Goal: Find contact information: Find contact information

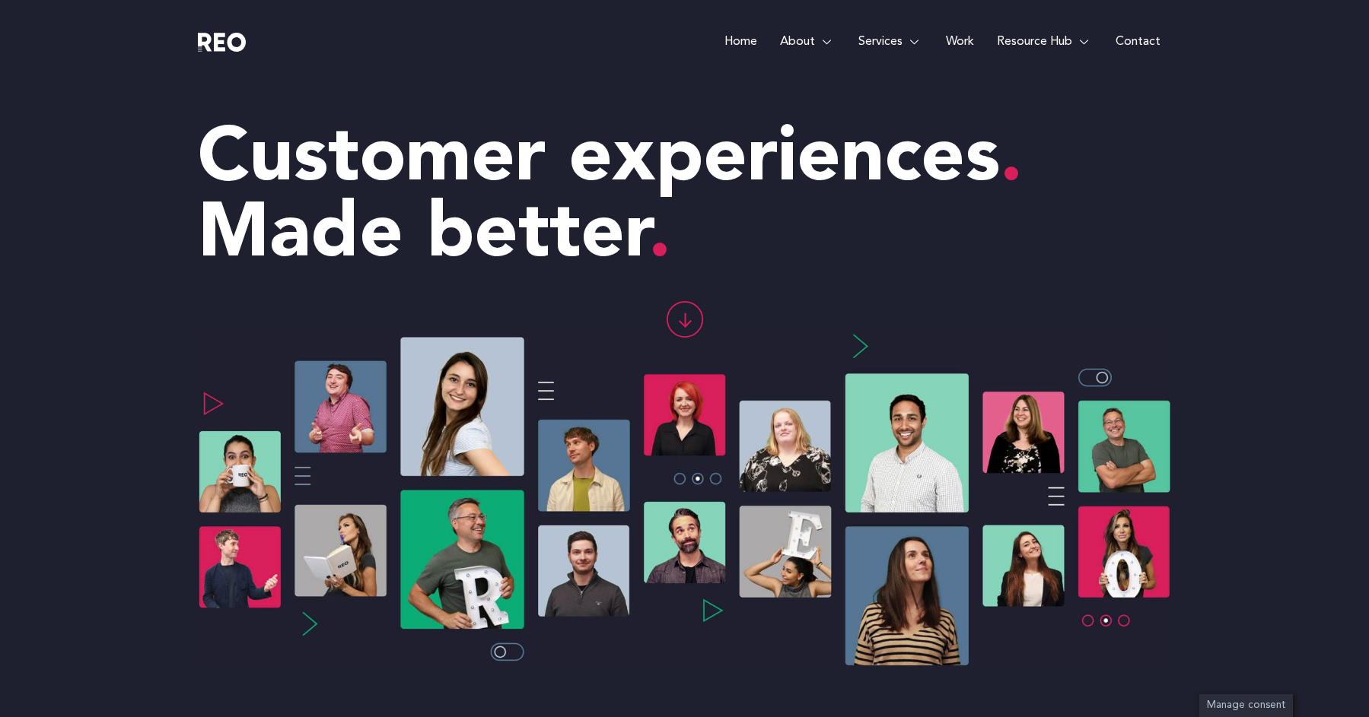
click at [1142, 45] on link "Contact" at bounding box center [1138, 42] width 68 height 84
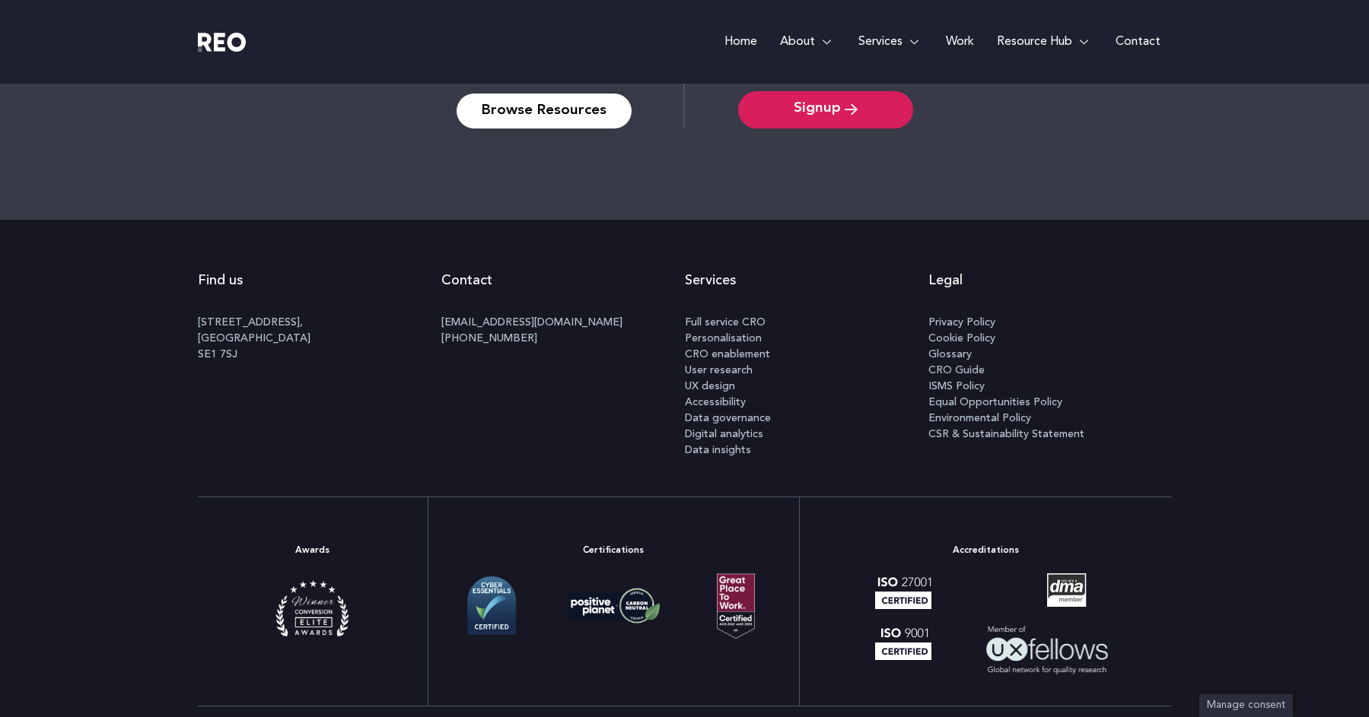
scroll to position [1905, 0]
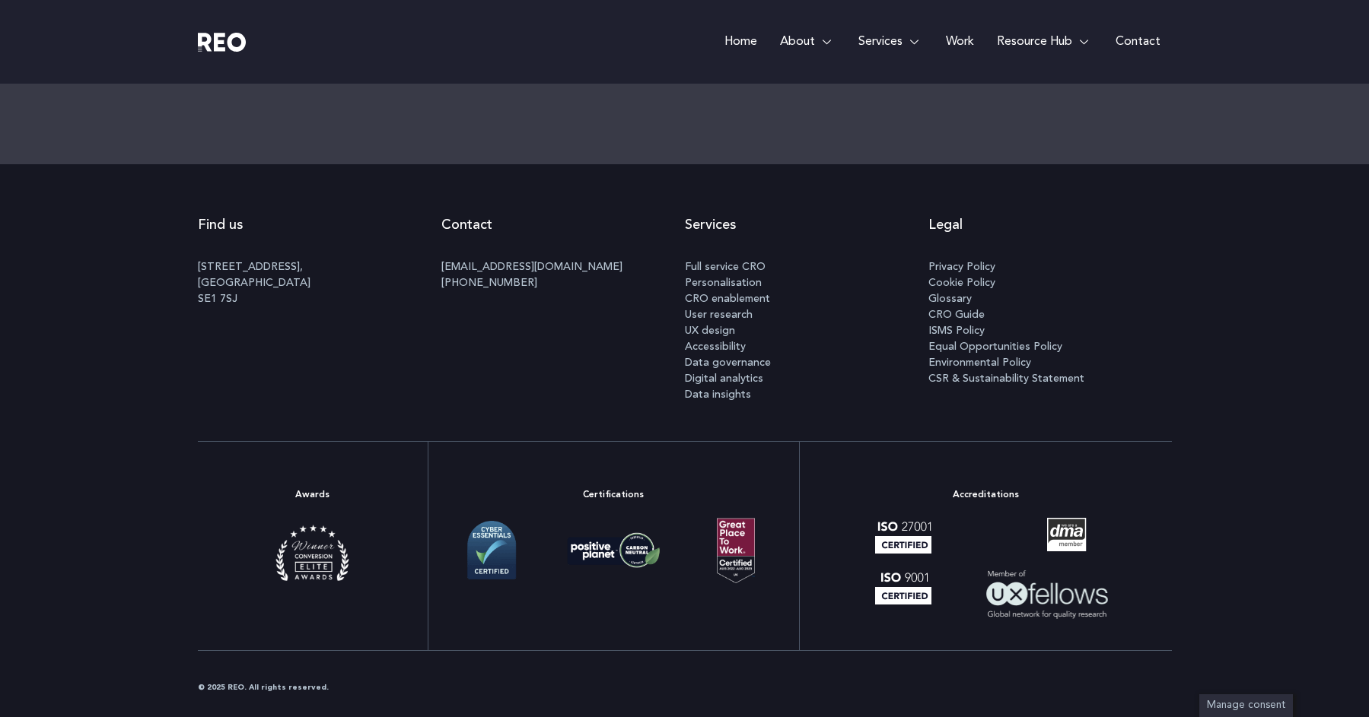
click at [981, 263] on span "Privacy Policy" at bounding box center [961, 267] width 67 height 16
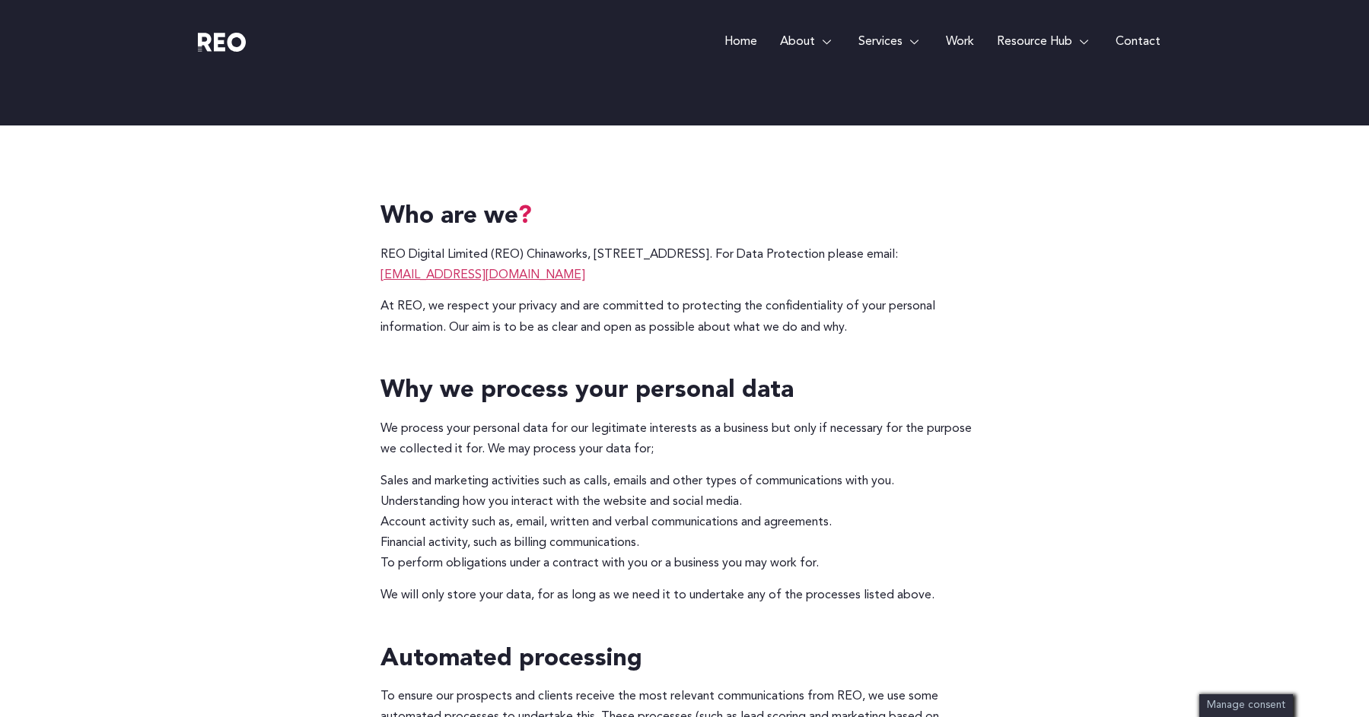
scroll to position [311, 0]
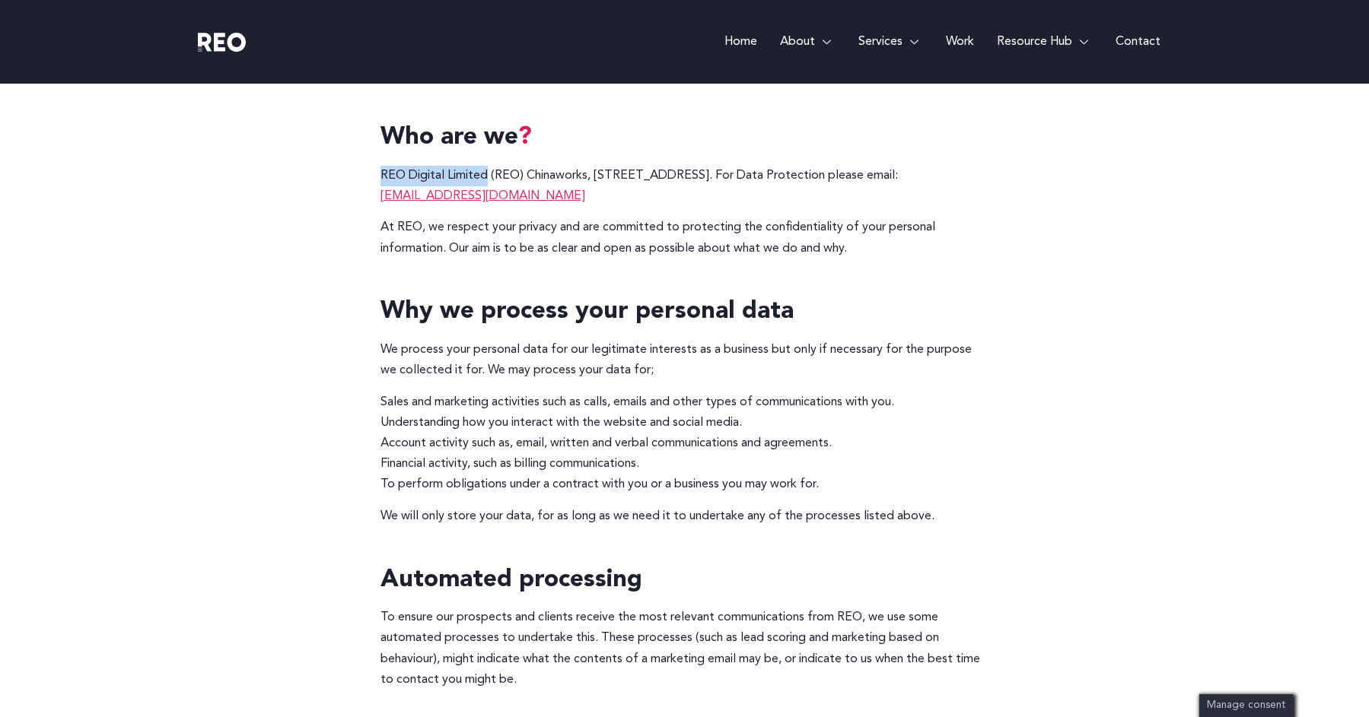
drag, startPoint x: 381, startPoint y: 174, endPoint x: 481, endPoint y: 183, distance: 100.1
click at [487, 173] on p "REO Digital Limited (REO) Chinaworks, 100 Black Prince Road, London, United Kin…" at bounding box center [684, 186] width 609 height 41
copy p "REO Digital Limited"
drag, startPoint x: 527, startPoint y: 176, endPoint x: 919, endPoint y: 170, distance: 391.8
click at [919, 170] on p "REO Digital Limited (REO) Chinaworks, 100 Black Prince Road, London, United Kin…" at bounding box center [684, 186] width 609 height 41
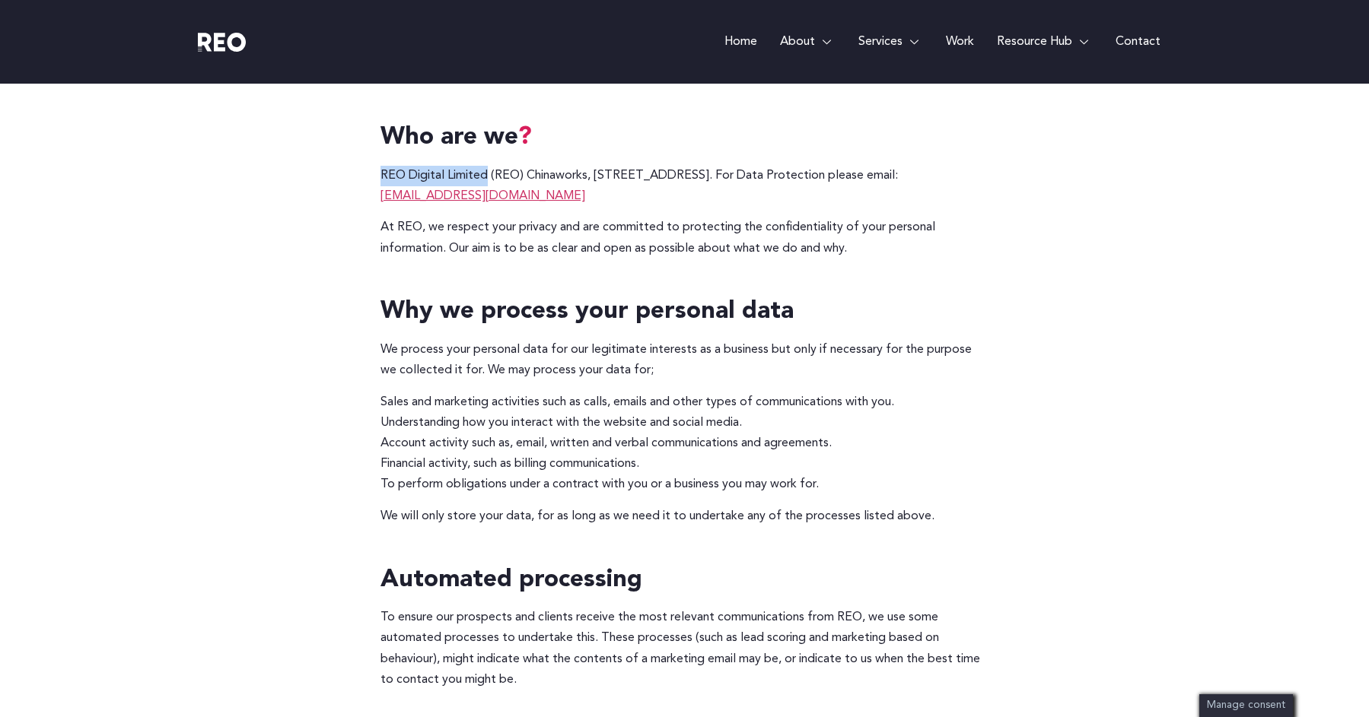
copy p "Chinaworks, 100 Black Prince Road, London, United Kingdom, SE1 7SJ."
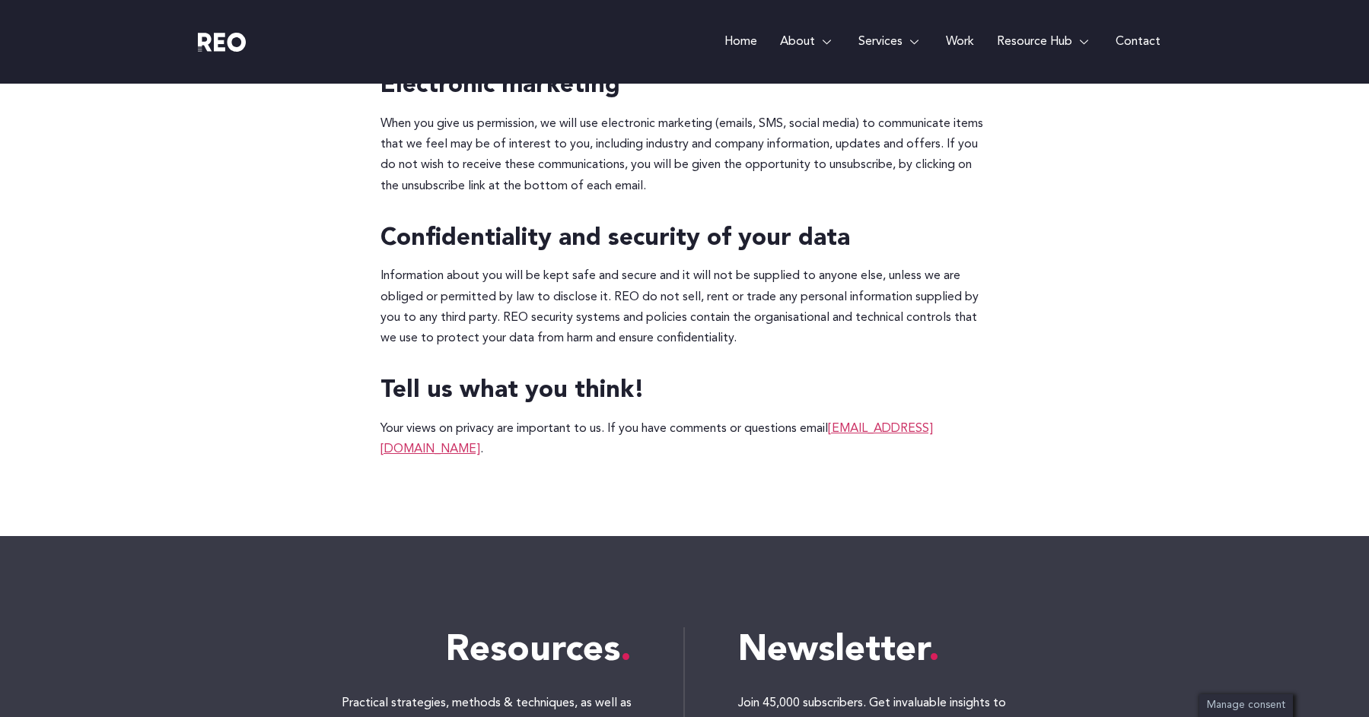
scroll to position [2647, 0]
